Goal: Unclear

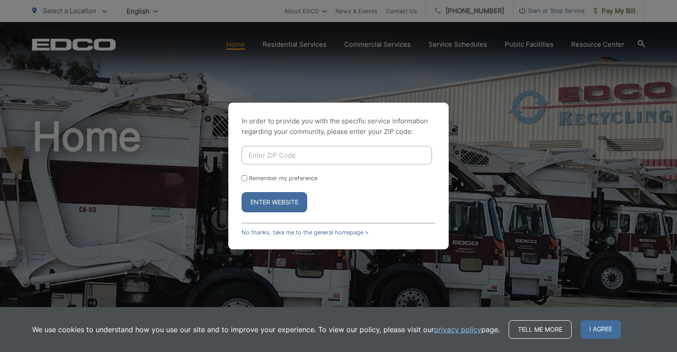
click at [383, 77] on div "In order to provide you with the specific service information regarding your co…" at bounding box center [338, 176] width 677 height 352
click at [279, 109] on div "In order to provide you with the specific service information regarding your co…" at bounding box center [338, 176] width 220 height 147
click at [600, 328] on span "I agree" at bounding box center [601, 330] width 41 height 19
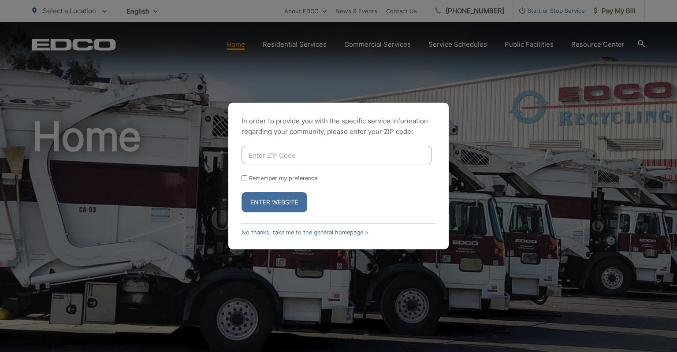
click at [162, 83] on div "In order to provide you with the specific service information regarding your co…" at bounding box center [338, 176] width 677 height 352
click at [51, 45] on div "In order to provide you with the specific service information regarding your co…" at bounding box center [338, 176] width 677 height 352
click at [157, 93] on div "In order to provide you with the specific service information regarding your co…" at bounding box center [338, 176] width 677 height 352
click at [138, 160] on div "In order to provide you with the specific service information regarding your co…" at bounding box center [338, 176] width 677 height 352
click at [206, 68] on div "In order to provide you with the specific service information regarding your co…" at bounding box center [338, 176] width 677 height 352
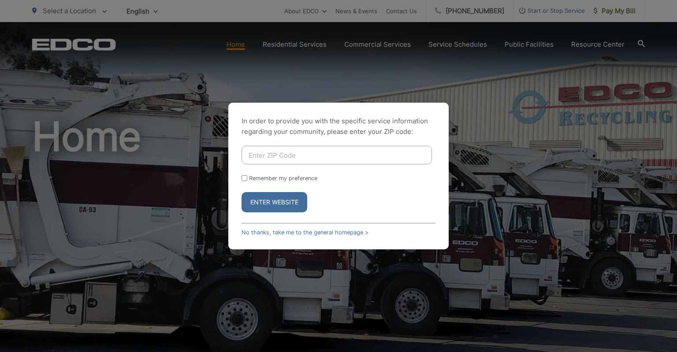
drag, startPoint x: 85, startPoint y: 30, endPoint x: 63, endPoint y: 18, distance: 24.9
click at [82, 30] on div "In order to provide you with the specific service information regarding your co…" at bounding box center [338, 176] width 677 height 352
click at [485, 102] on div "In order to provide you with the specific service information regarding your co…" at bounding box center [338, 176] width 677 height 352
click at [114, 93] on div "In order to provide you with the specific service information regarding your co…" at bounding box center [338, 176] width 677 height 352
click at [99, 126] on div "In order to provide you with the specific service information regarding your co…" at bounding box center [338, 176] width 677 height 352
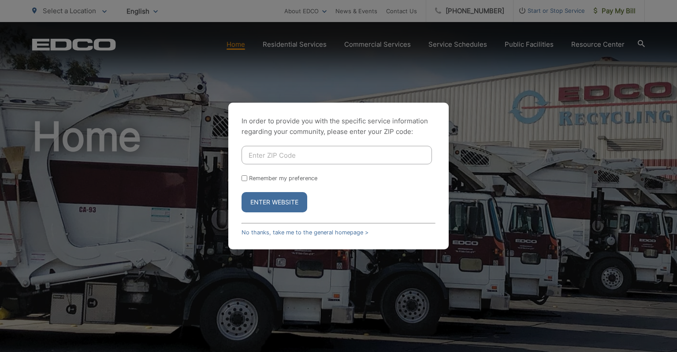
click at [99, 126] on div "In order to provide you with the specific service information regarding your co…" at bounding box center [338, 176] width 677 height 352
click at [571, 130] on div "In order to provide you with the specific service information regarding your co…" at bounding box center [338, 176] width 677 height 352
drag, startPoint x: 556, startPoint y: 146, endPoint x: 578, endPoint y: 27, distance: 120.7
click at [556, 141] on div "In order to provide you with the specific service information regarding your co…" at bounding box center [338, 176] width 677 height 352
